Goal: Transaction & Acquisition: Purchase product/service

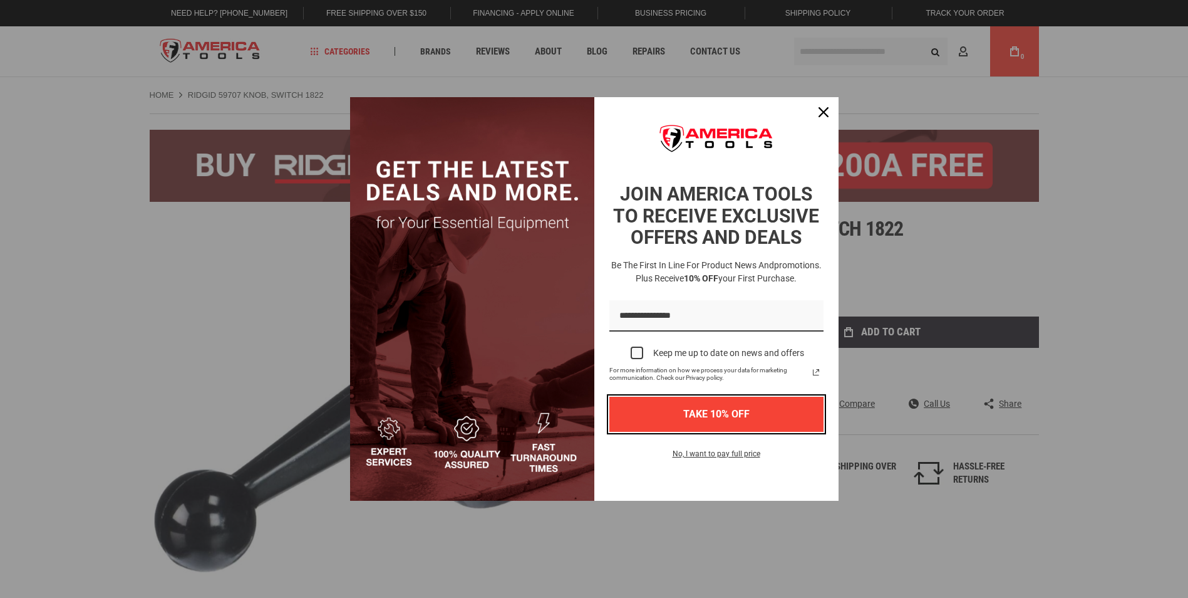
click at [635, 396] on button "TAKE 10% OFF" at bounding box center [716, 413] width 214 height 34
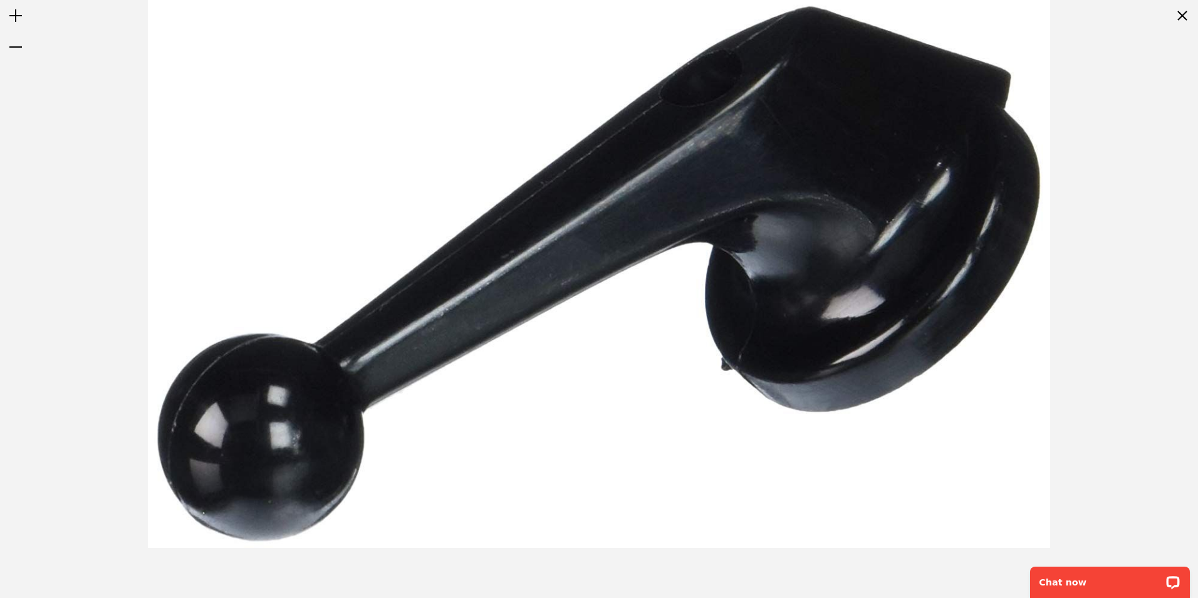
click at [1167, 273] on div at bounding box center [599, 273] width 1198 height 547
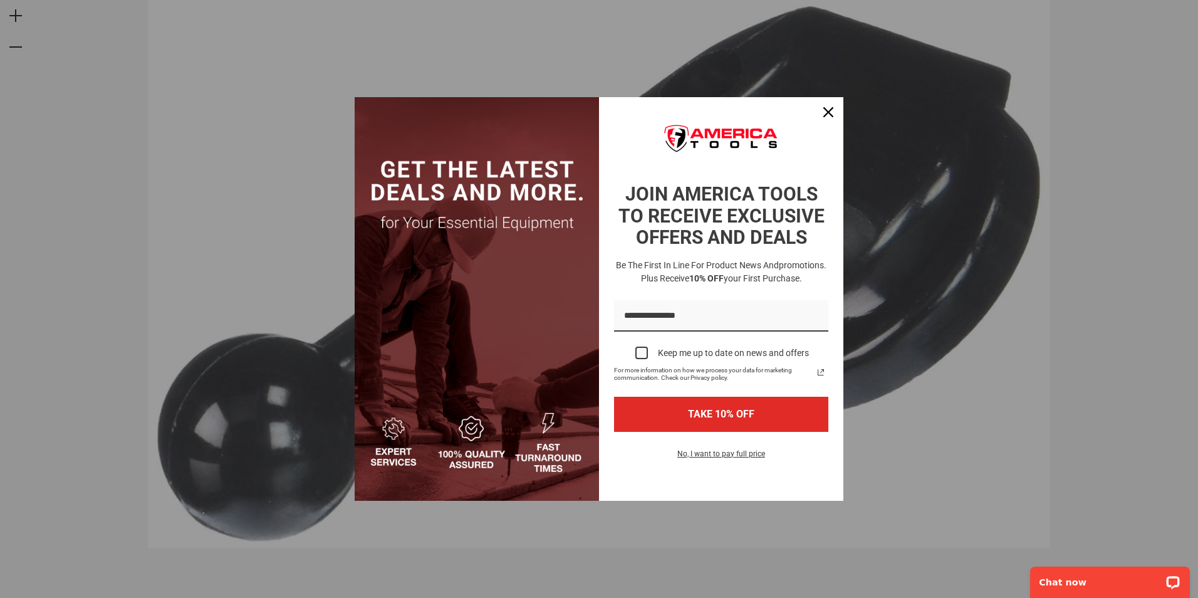
click at [1182, 16] on div "Marketing offer form" at bounding box center [599, 299] width 1198 height 598
click at [866, 112] on div "Marketing offer form" at bounding box center [599, 299] width 1198 height 598
click at [826, 107] on icon "close icon" at bounding box center [828, 112] width 10 height 10
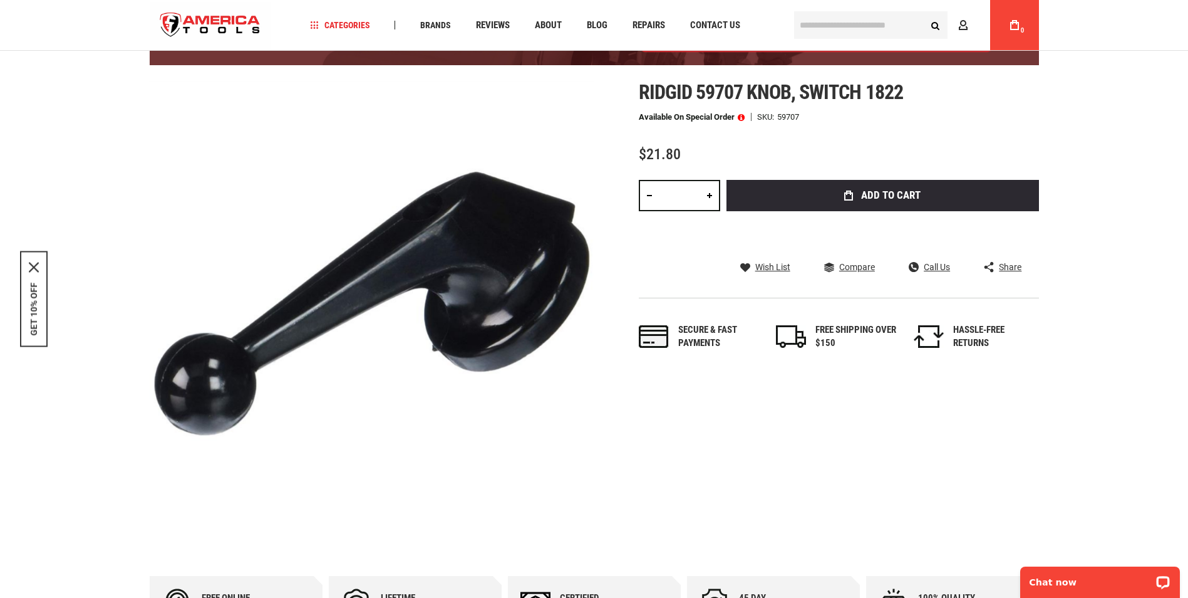
scroll to position [63, 0]
